Goal: Obtain resource: Download file/media

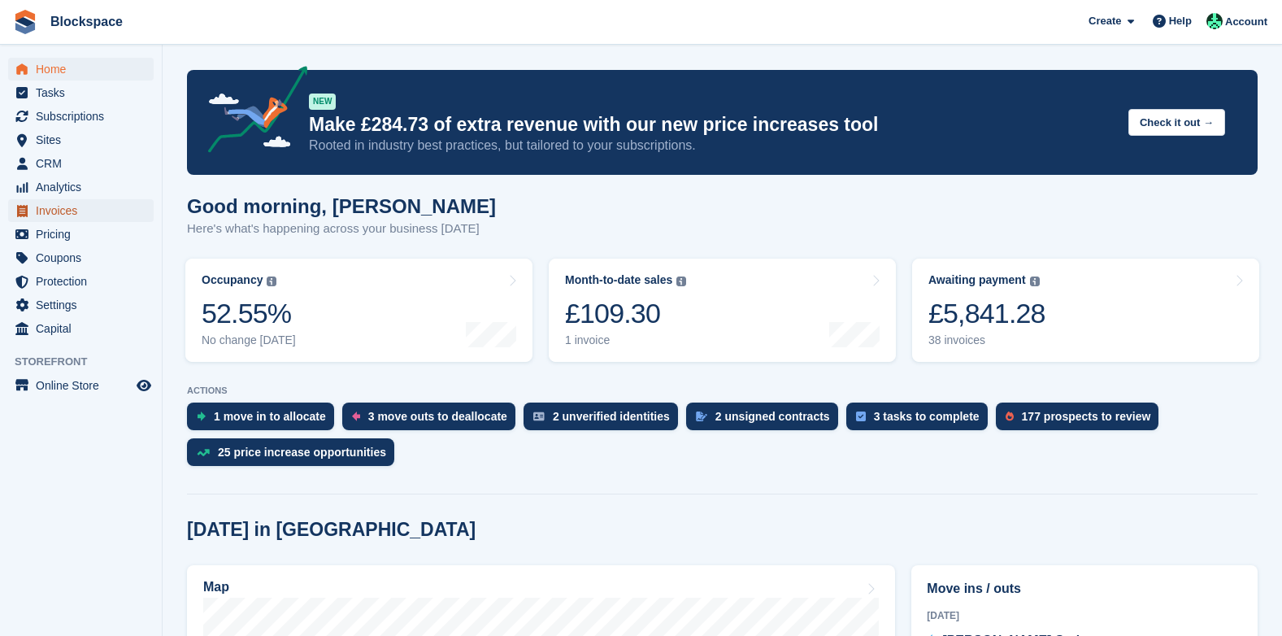
click at [69, 211] on span "Invoices" at bounding box center [85, 210] width 98 height 23
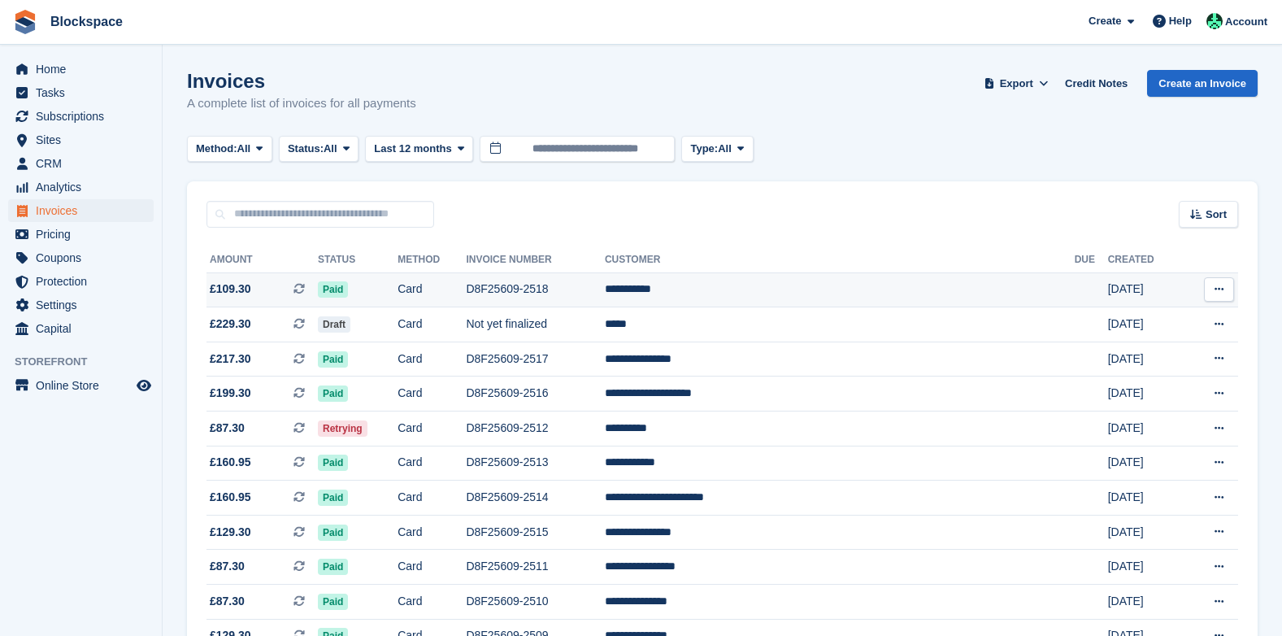
click at [605, 288] on td "D8F25609-2518" at bounding box center [535, 289] width 139 height 35
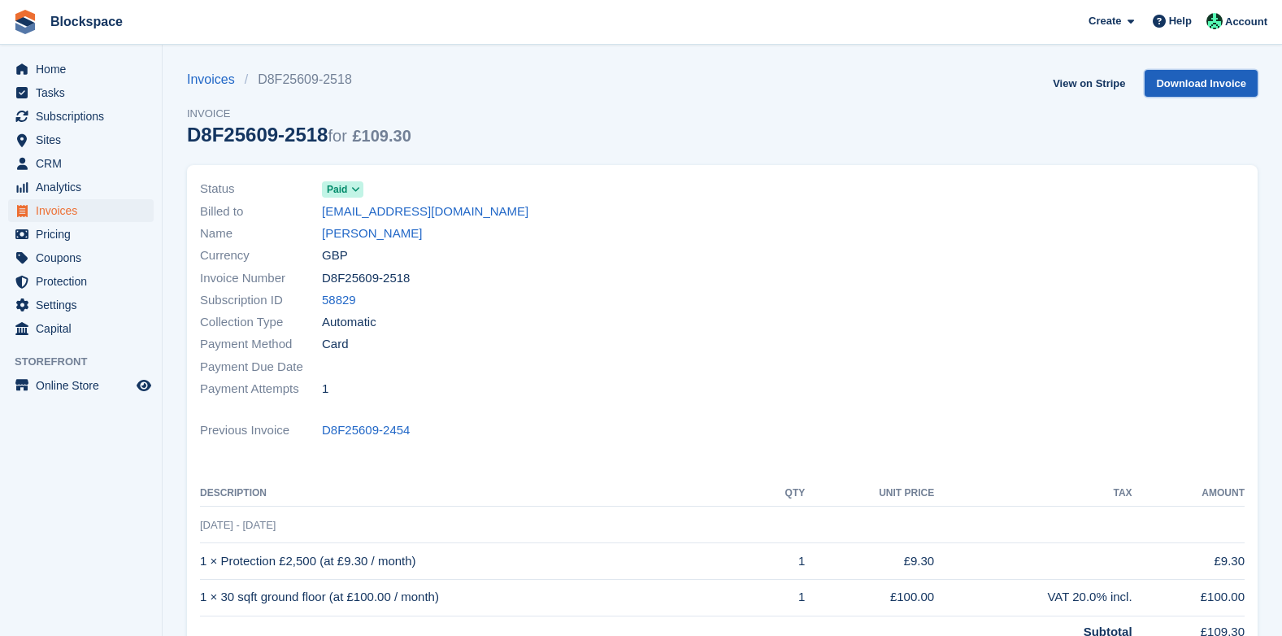
click at [1186, 85] on link "Download Invoice" at bounding box center [1201, 83] width 113 height 27
click at [1241, 27] on span "Account" at bounding box center [1246, 22] width 42 height 16
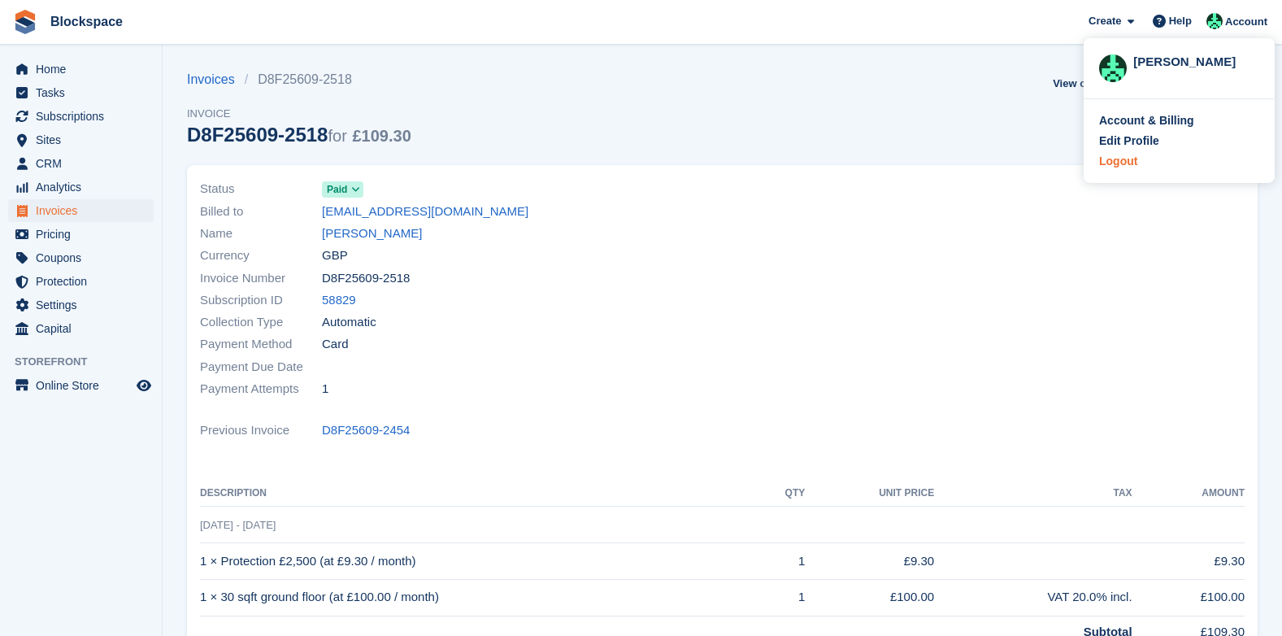
click at [1125, 164] on div "Logout" at bounding box center [1118, 161] width 38 height 17
